Goal: Task Accomplishment & Management: Use online tool/utility

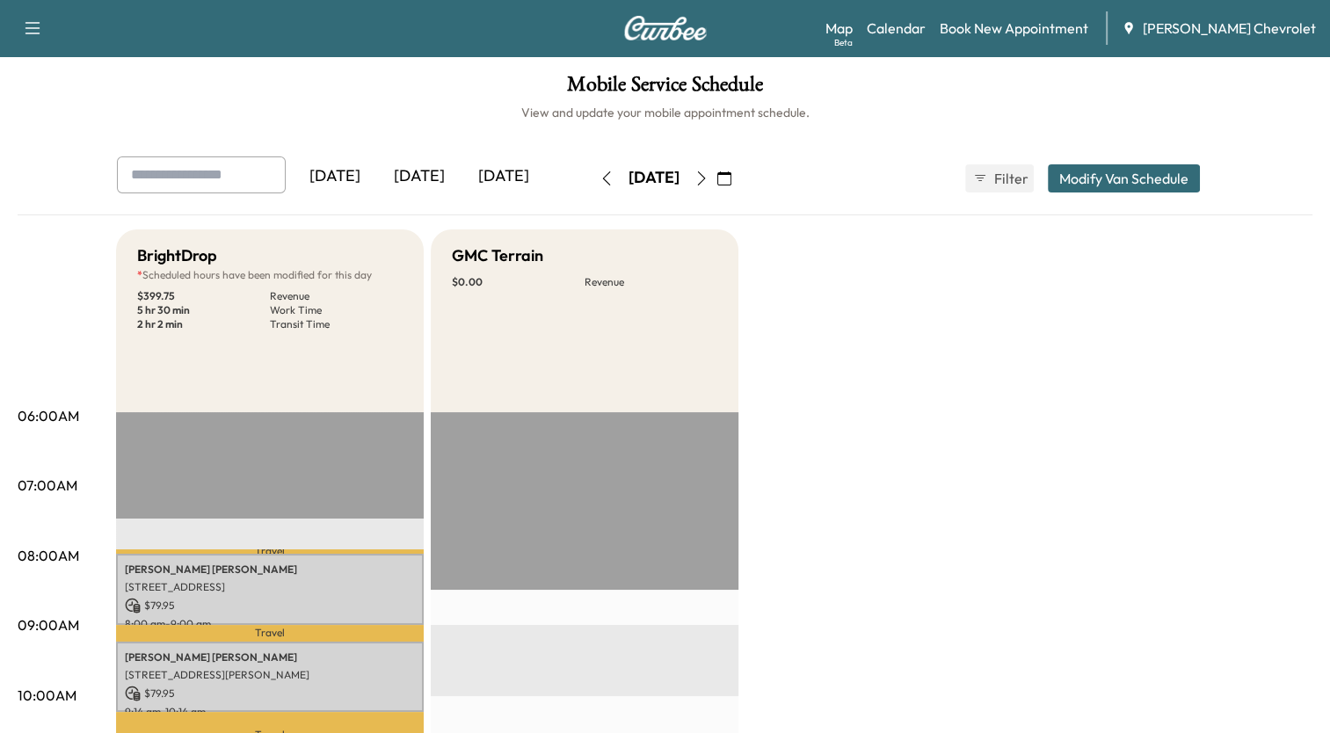
click at [709, 176] on icon "button" at bounding box center [701, 178] width 14 height 14
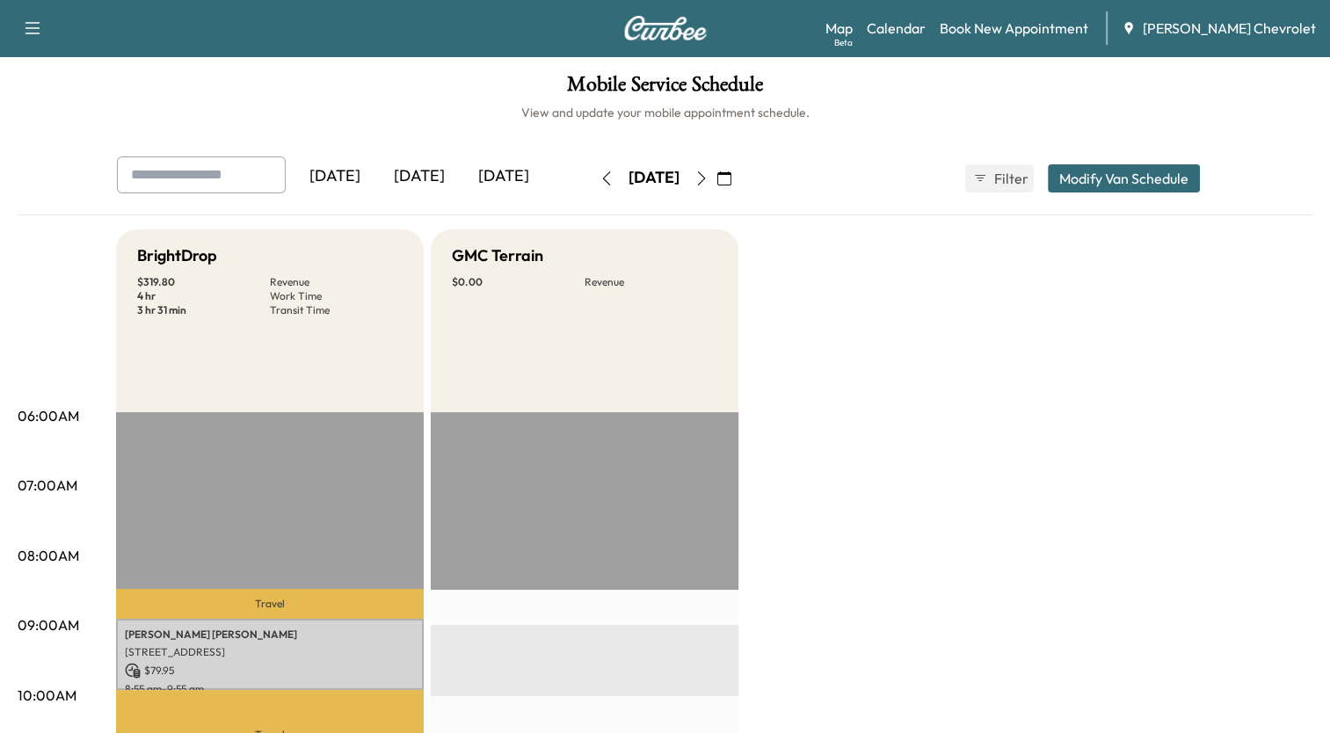
click at [709, 174] on icon "button" at bounding box center [701, 178] width 14 height 14
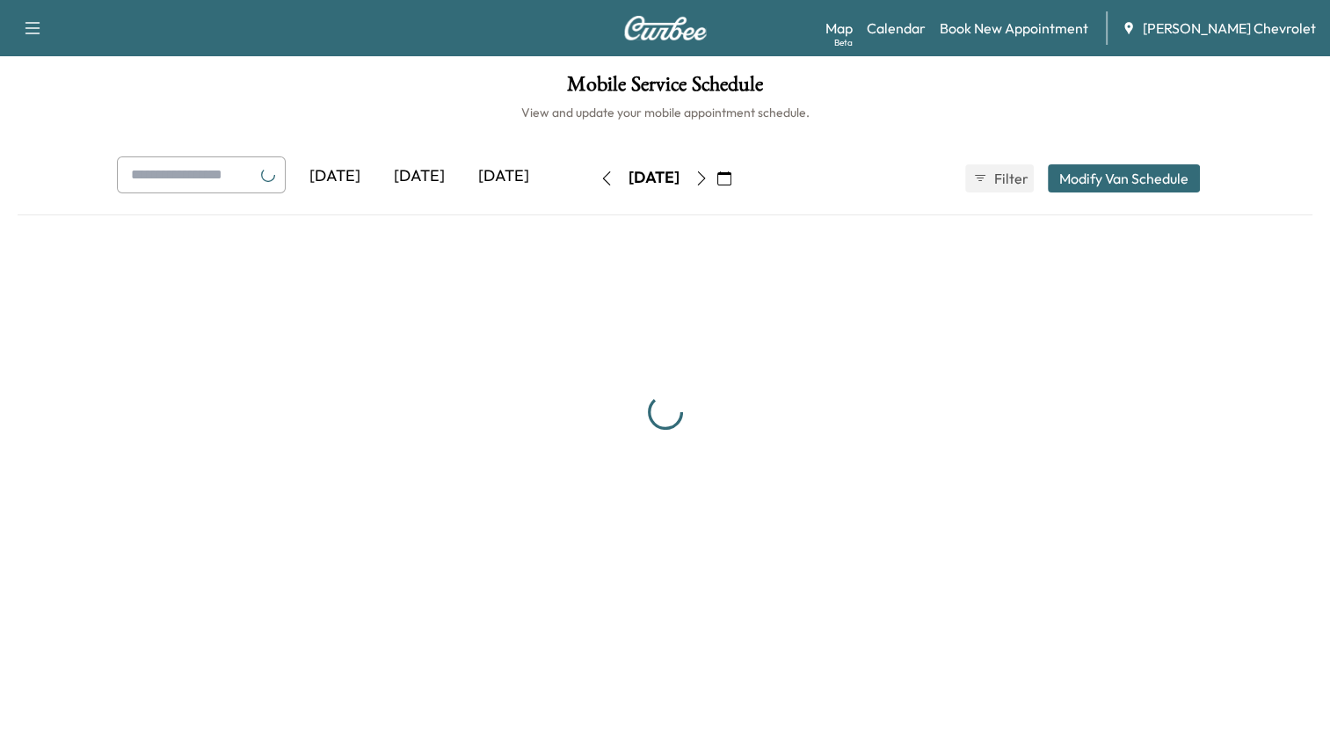
click at [716, 174] on button "button" at bounding box center [702, 178] width 30 height 28
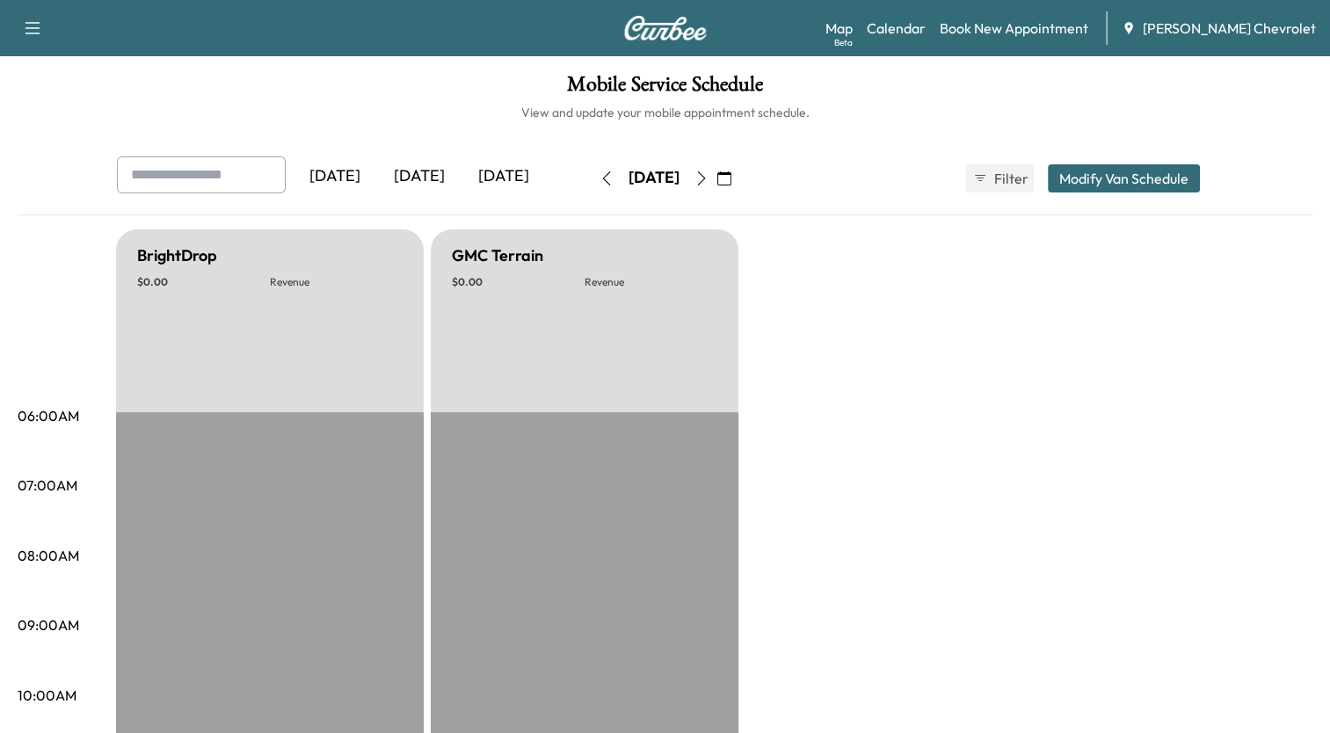
click at [709, 174] on icon "button" at bounding box center [701, 178] width 14 height 14
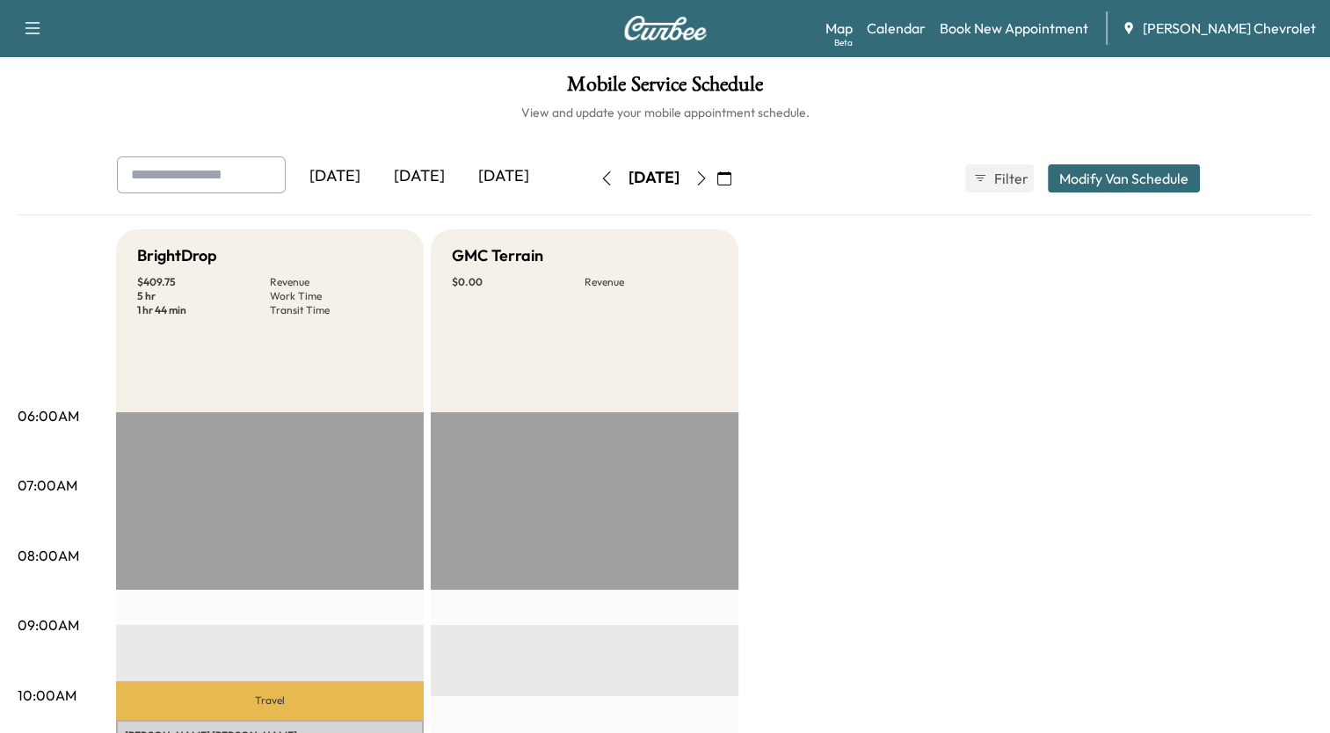
click at [709, 180] on icon "button" at bounding box center [701, 178] width 14 height 14
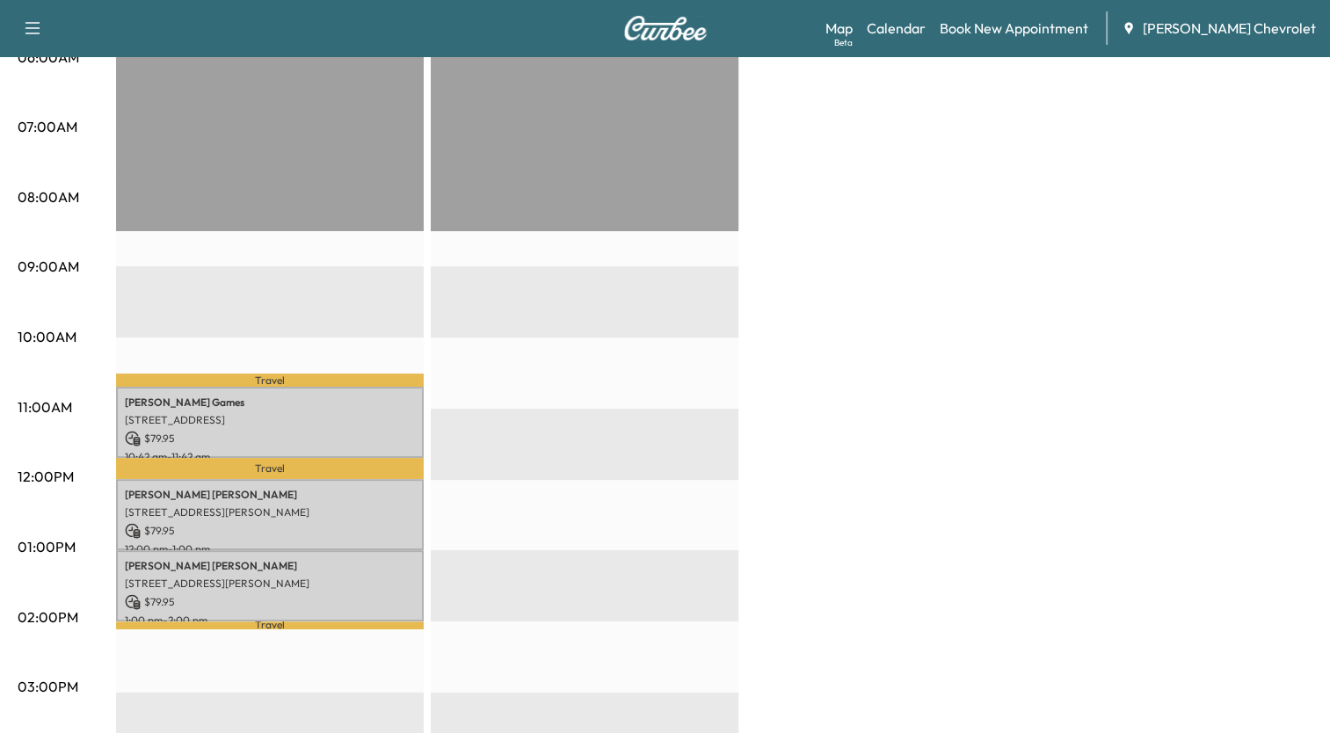
scroll to position [352, 0]
